Goal: Transaction & Acquisition: Purchase product/service

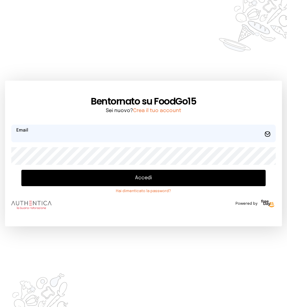
type input "**********"
click at [141, 178] on button "Accedi" at bounding box center [143, 178] width 245 height 16
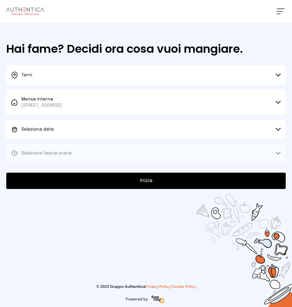
click at [278, 128] on button "Seleziona data" at bounding box center [145, 129] width 279 height 19
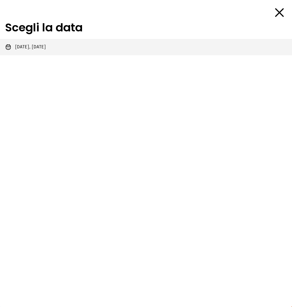
click at [46, 46] on span "[DATE], [DATE]" at bounding box center [30, 47] width 31 height 6
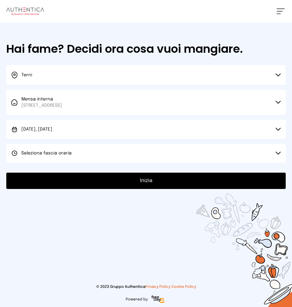
click at [276, 152] on icon at bounding box center [278, 153] width 5 height 3
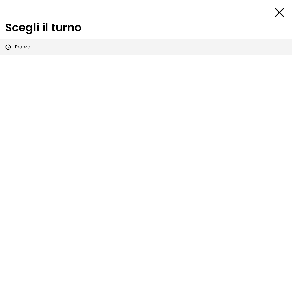
drag, startPoint x: 31, startPoint y: 49, endPoint x: 93, endPoint y: 95, distance: 77.3
click at [31, 48] on li "Pranzo" at bounding box center [146, 47] width 292 height 16
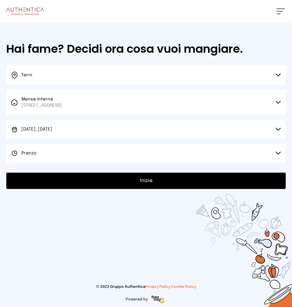
click at [144, 182] on button "Inizia" at bounding box center [145, 181] width 279 height 16
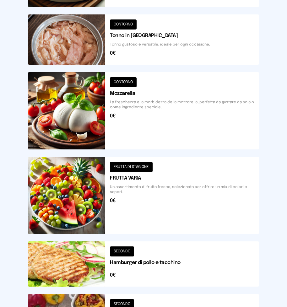
scroll to position [626, 0]
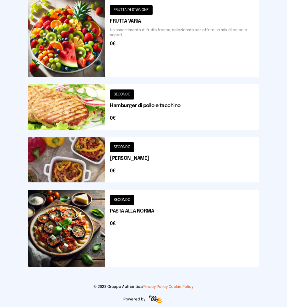
click at [141, 112] on button at bounding box center [143, 107] width 231 height 45
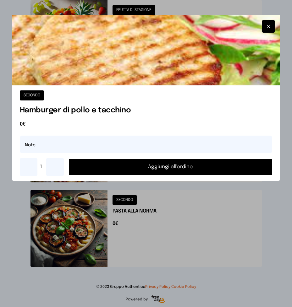
click at [165, 166] on button "Aggiungi all'ordine" at bounding box center [171, 167] width 204 height 16
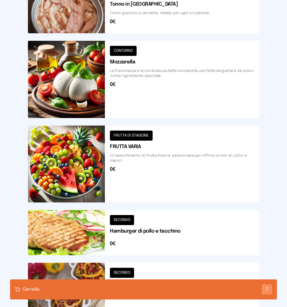
scroll to position [469, 0]
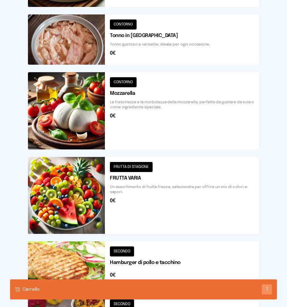
click at [155, 124] on button at bounding box center [143, 110] width 231 height 77
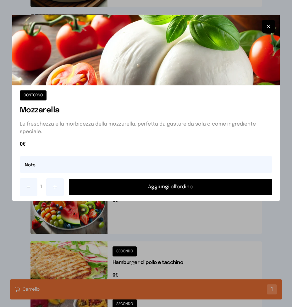
click at [171, 185] on button "Aggiungi all'ordine" at bounding box center [171, 187] width 204 height 16
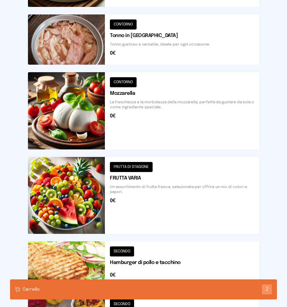
click at [131, 289] on div "Carrello 2" at bounding box center [143, 290] width 267 height 20
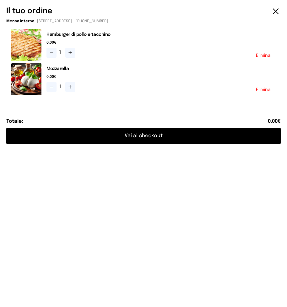
click at [139, 133] on button "Vai al checkout" at bounding box center [143, 136] width 275 height 16
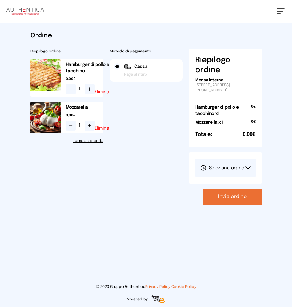
click at [246, 168] on icon at bounding box center [248, 168] width 4 height 2
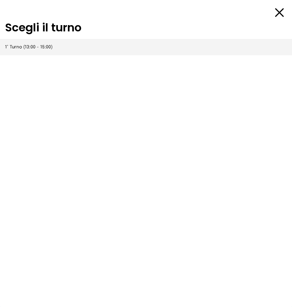
click at [25, 47] on span "1° Turno (13:00 - 15:00)" at bounding box center [28, 47] width 47 height 6
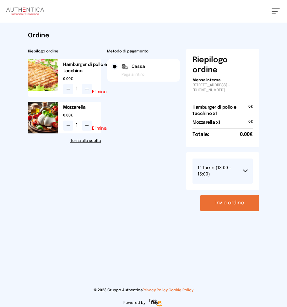
click at [226, 201] on button "Invia ordine" at bounding box center [230, 203] width 59 height 16
